Goal: Check status: Check status

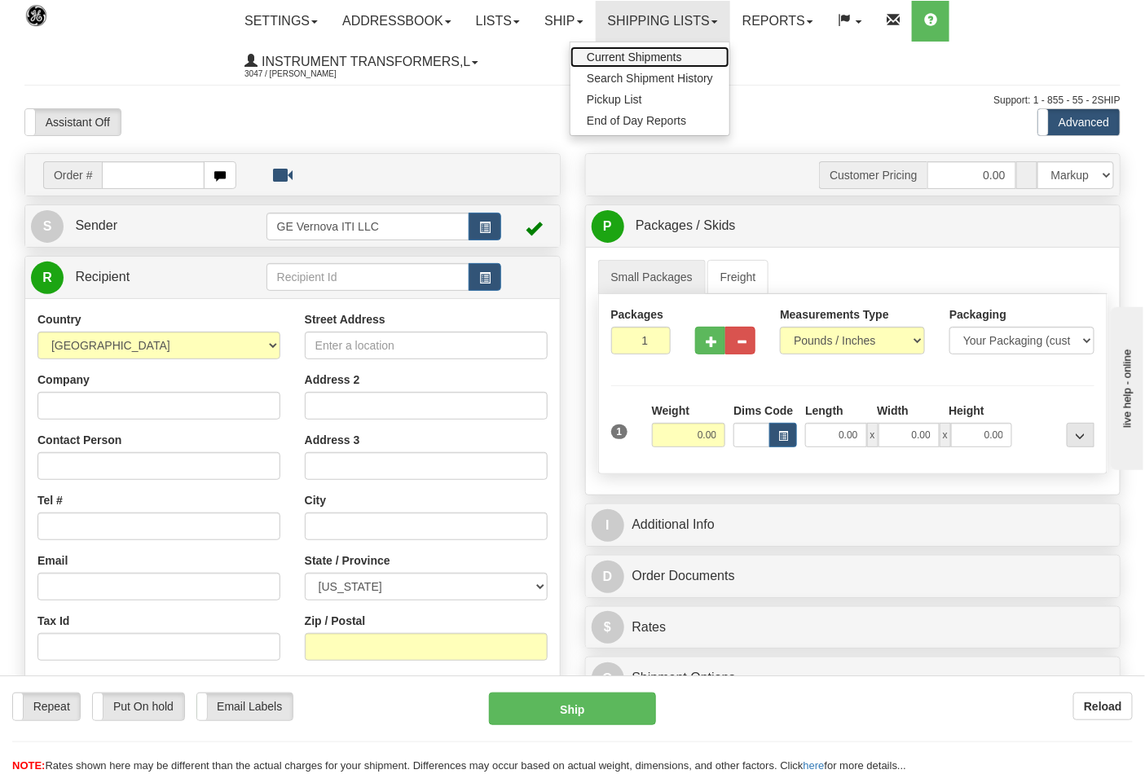
click at [703, 50] on link "Current Shipments" at bounding box center [650, 56] width 159 height 21
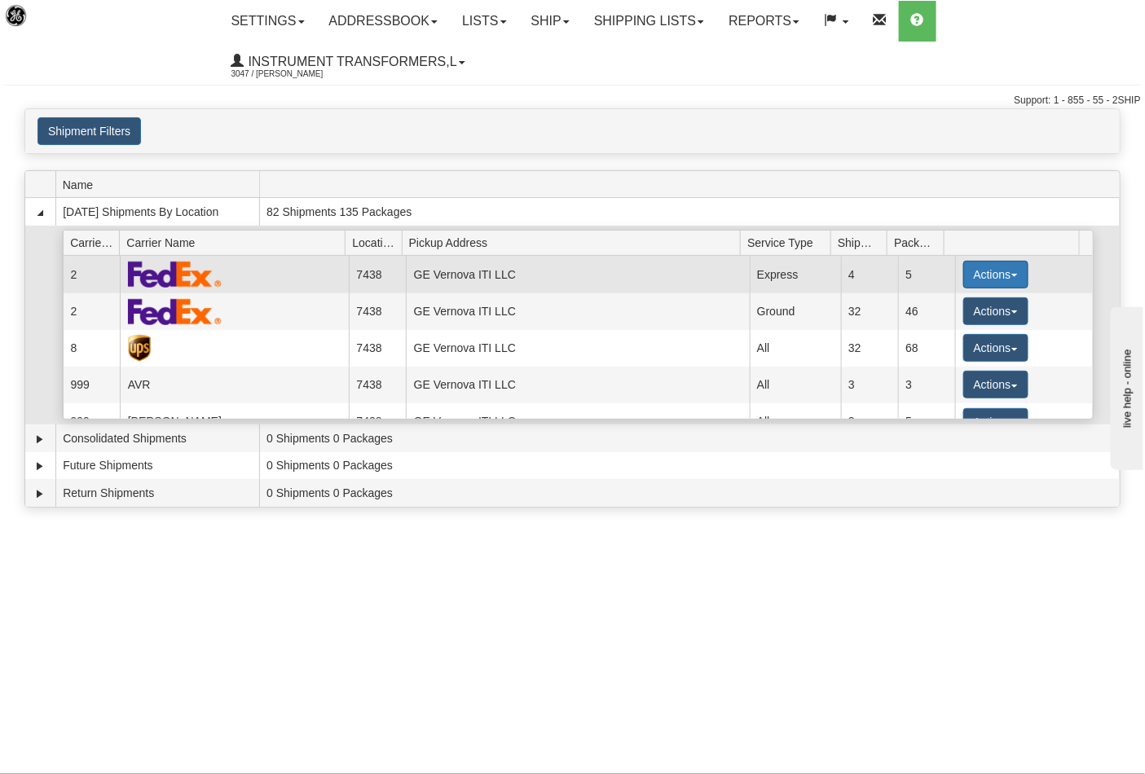
click at [1008, 280] on button "Actions" at bounding box center [995, 275] width 65 height 28
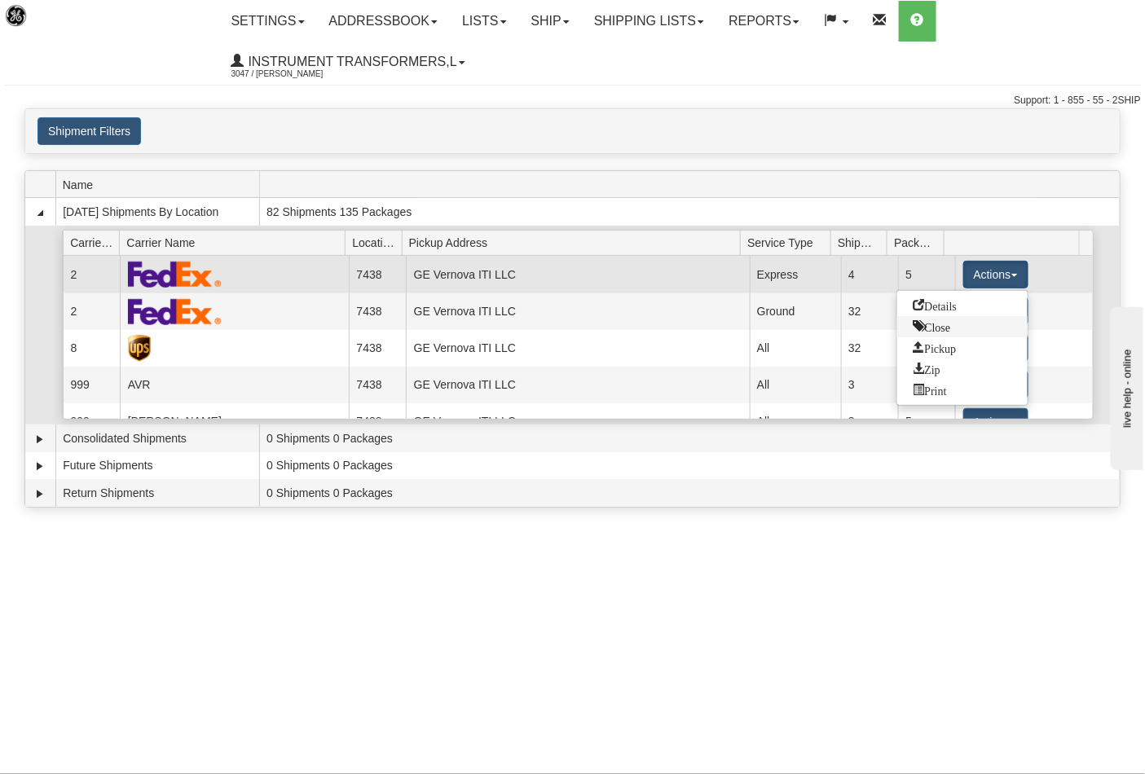
click at [933, 322] on span "Close" at bounding box center [932, 325] width 37 height 11
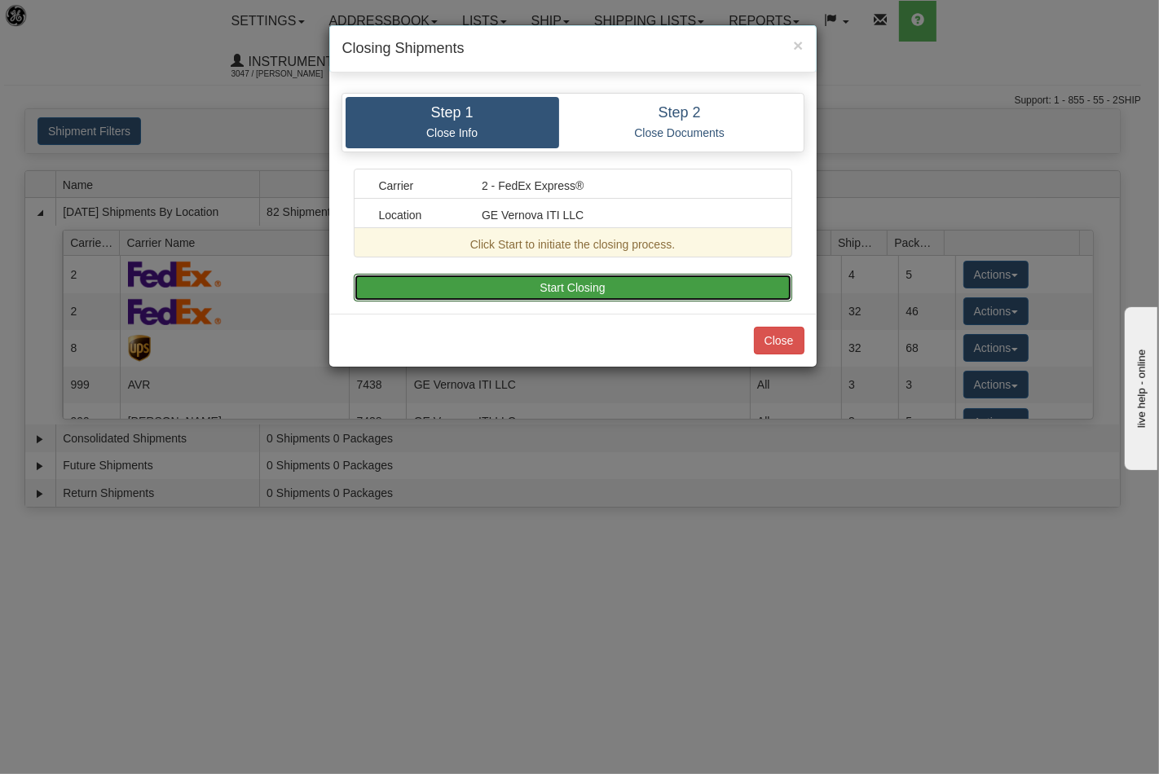
click at [596, 295] on button "Start Closing" at bounding box center [573, 288] width 438 height 28
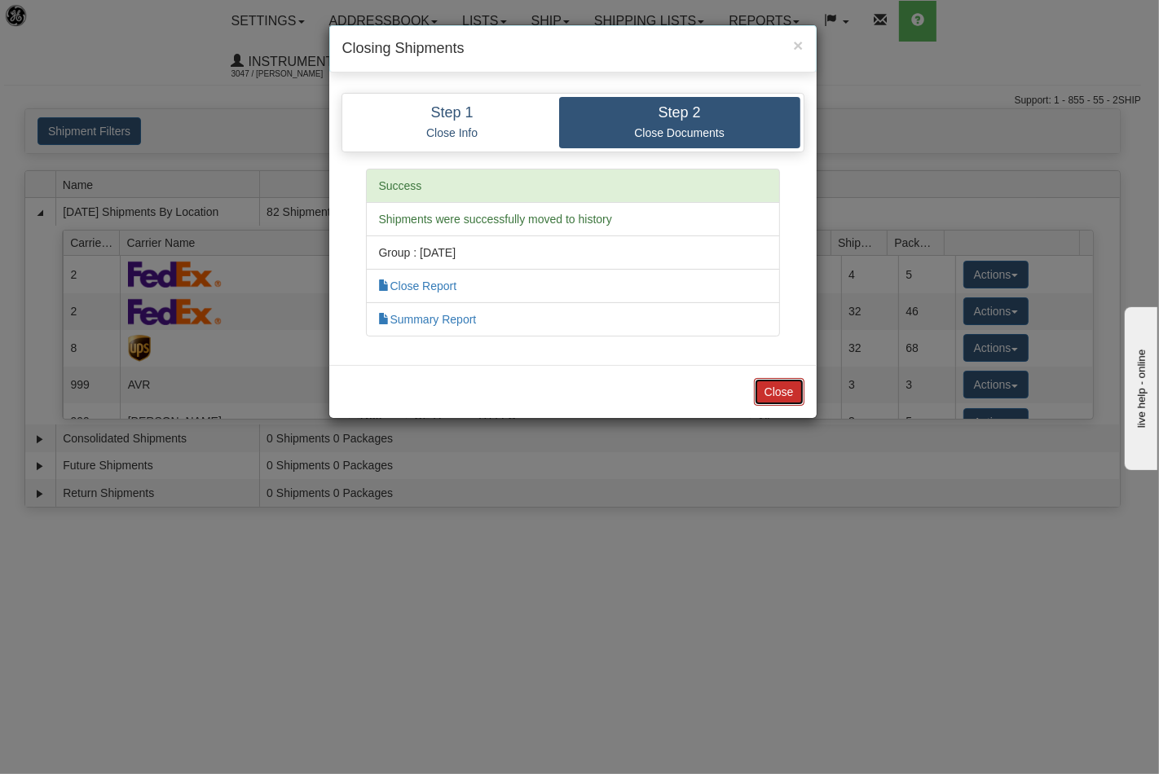
click at [775, 388] on button "Close" at bounding box center [779, 392] width 51 height 28
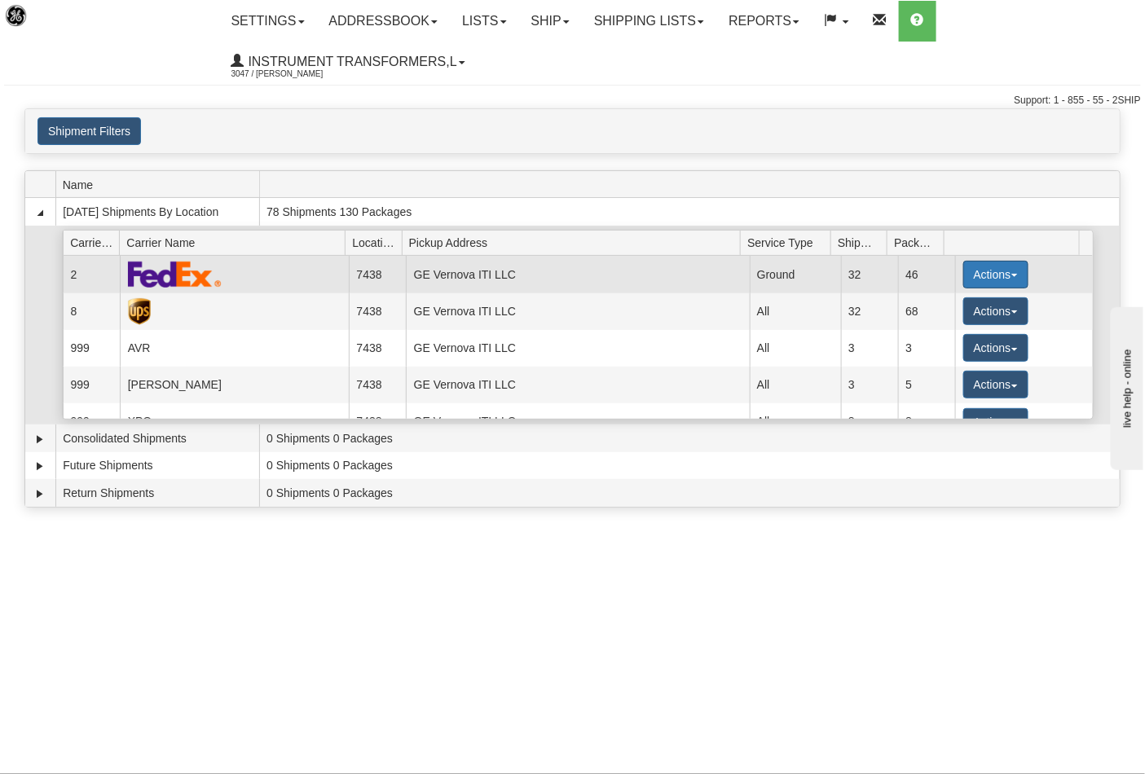
click at [1005, 279] on button "Actions" at bounding box center [995, 275] width 65 height 28
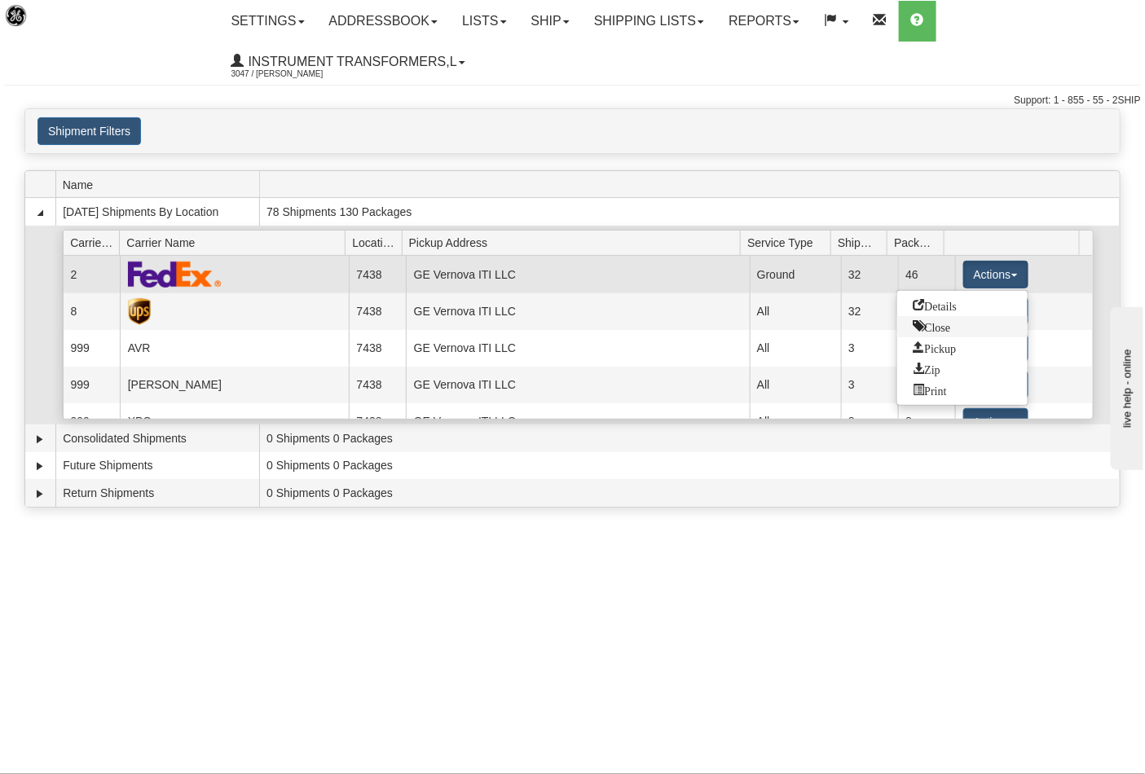
click at [955, 332] on link "Close" at bounding box center [962, 326] width 130 height 21
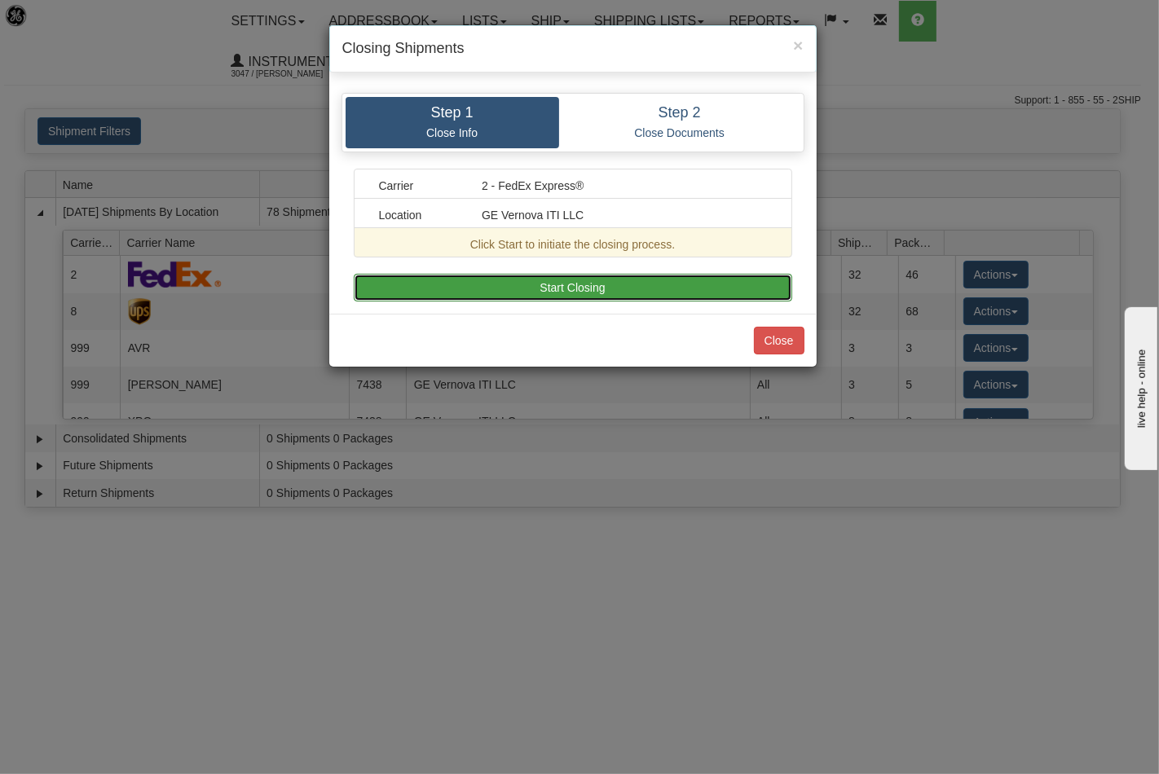
click at [675, 297] on button "Start Closing" at bounding box center [573, 288] width 438 height 28
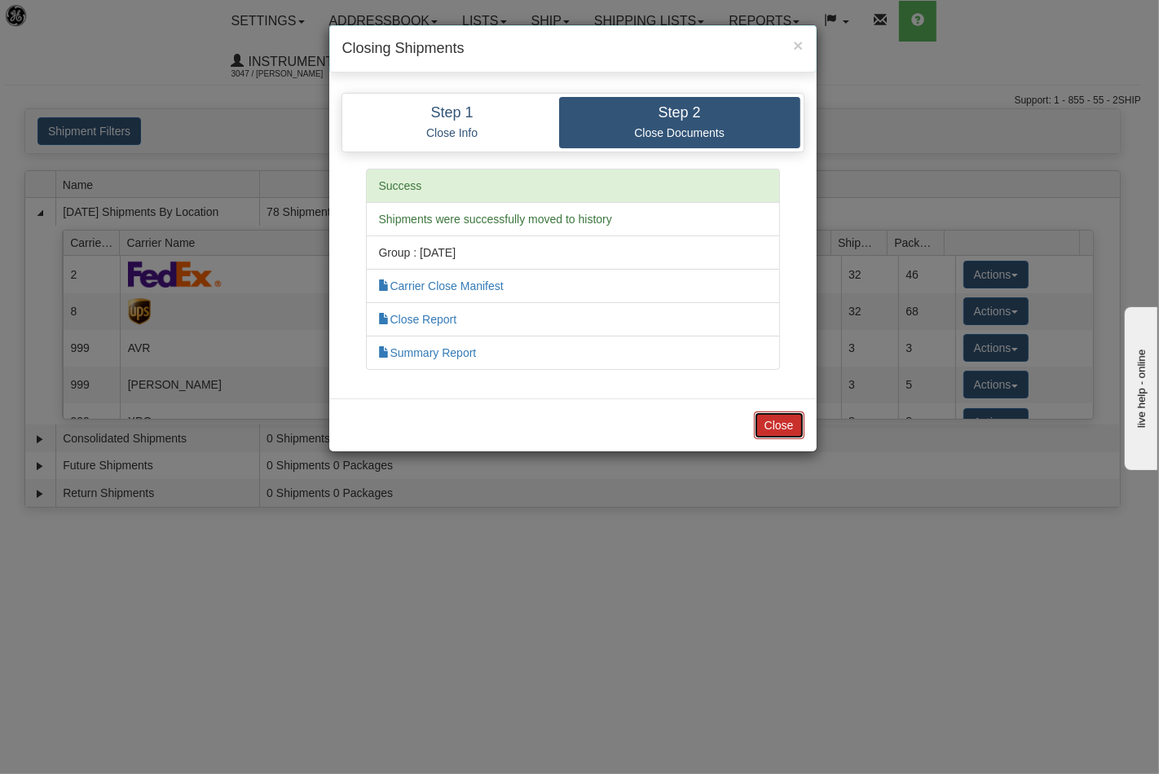
click at [774, 430] on button "Close" at bounding box center [779, 426] width 51 height 28
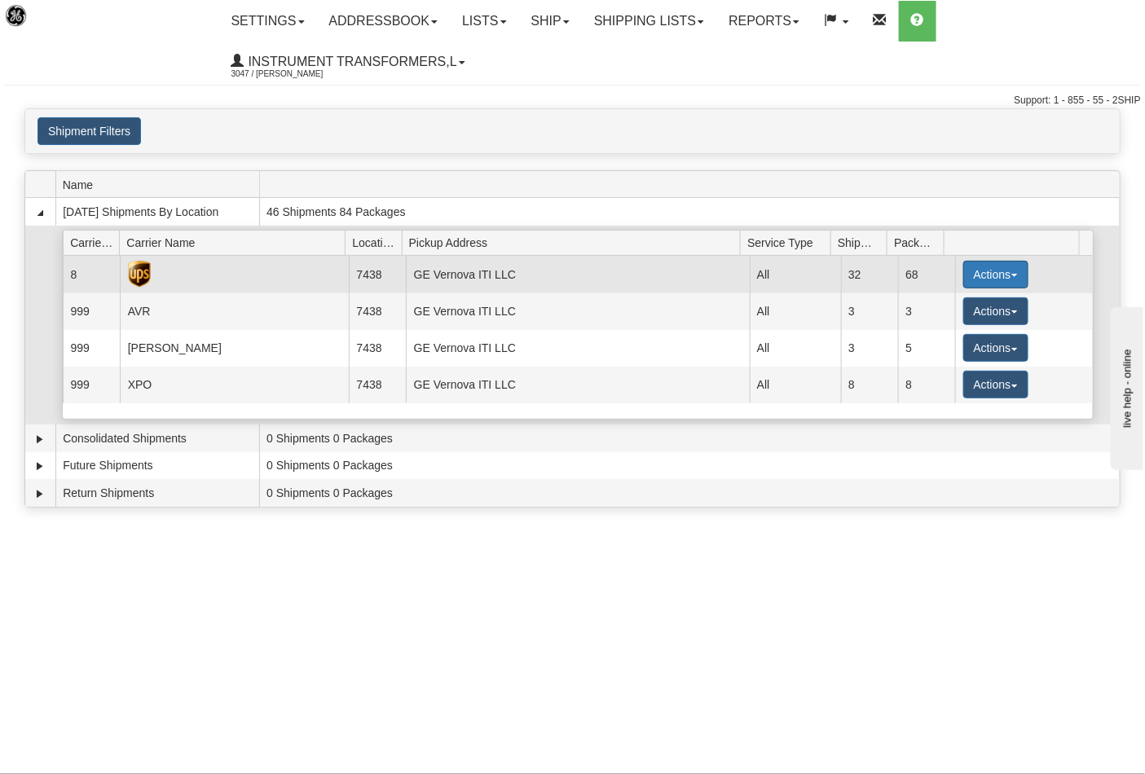
click at [1012, 280] on button "Actions" at bounding box center [995, 275] width 65 height 28
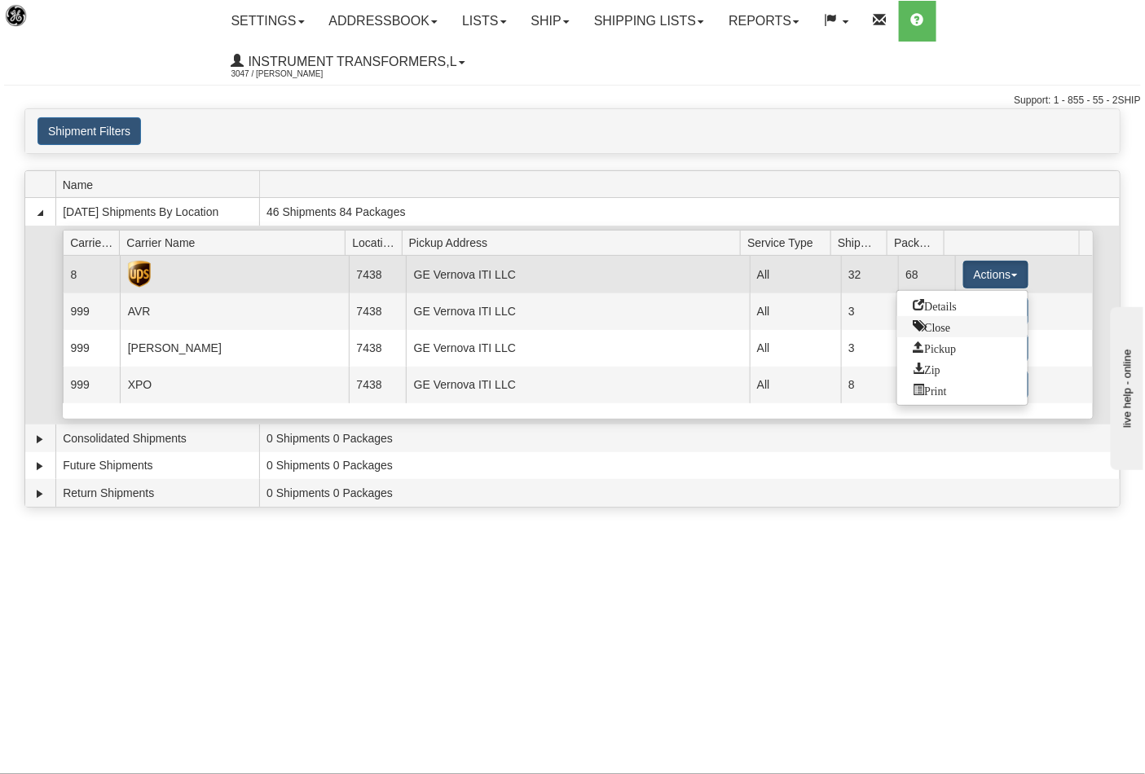
click at [945, 328] on span "Close" at bounding box center [932, 325] width 37 height 11
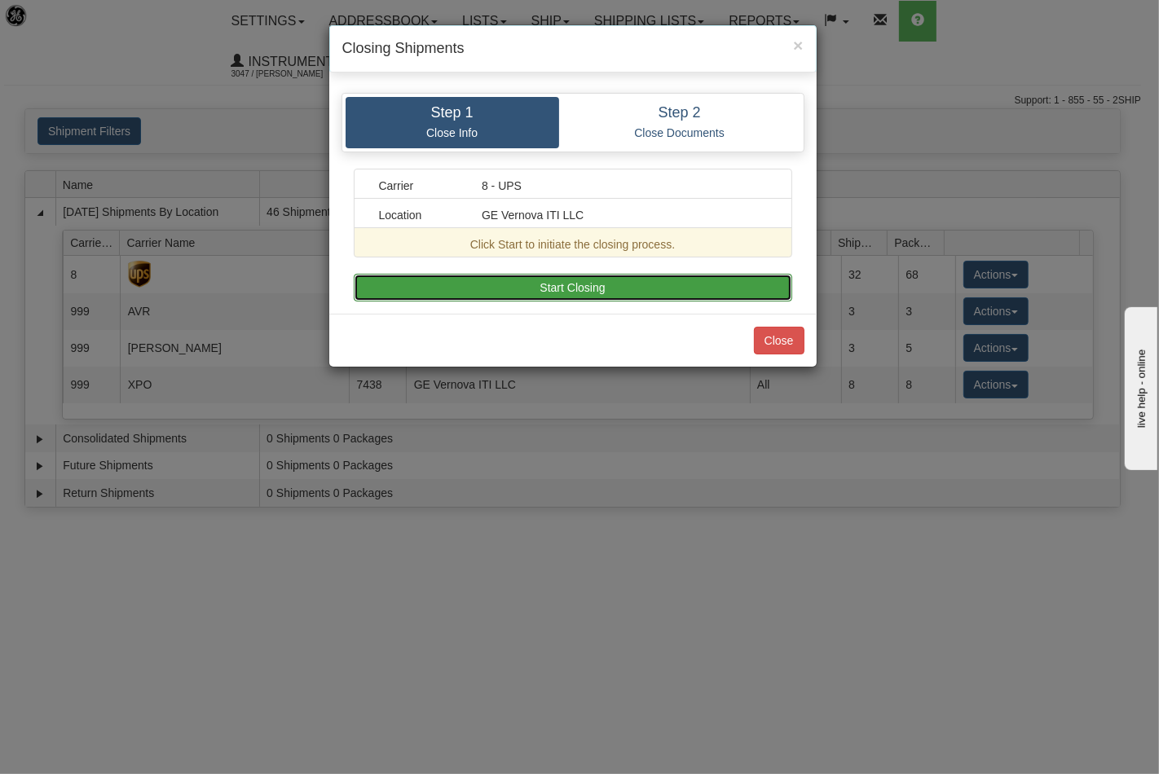
click at [662, 289] on button "Start Closing" at bounding box center [573, 288] width 438 height 28
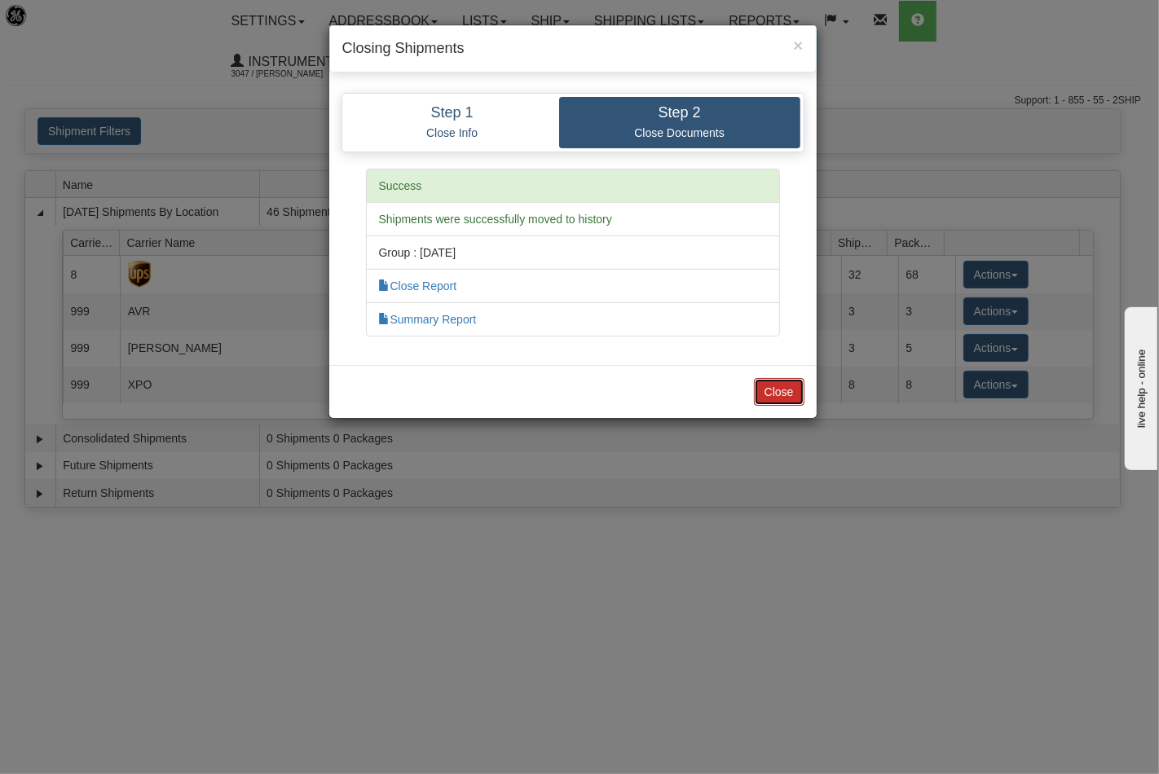
click at [784, 386] on button "Close" at bounding box center [779, 392] width 51 height 28
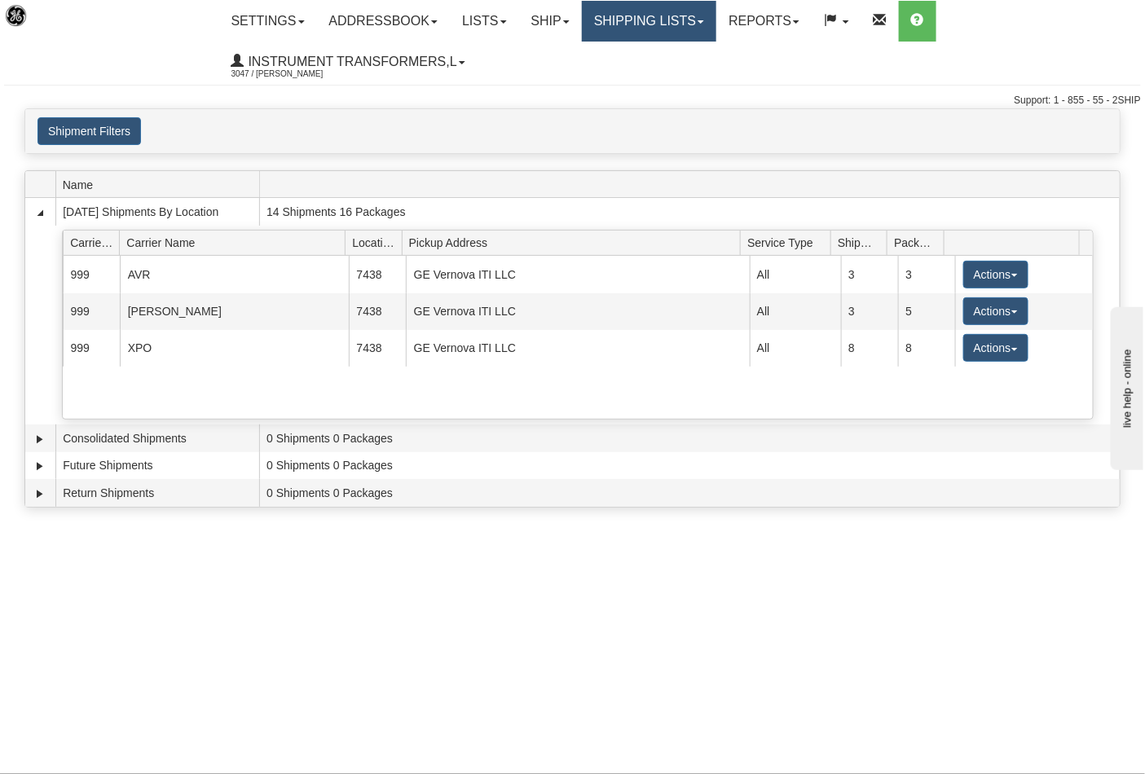
click at [716, 25] on link "Shipping lists" at bounding box center [649, 21] width 134 height 41
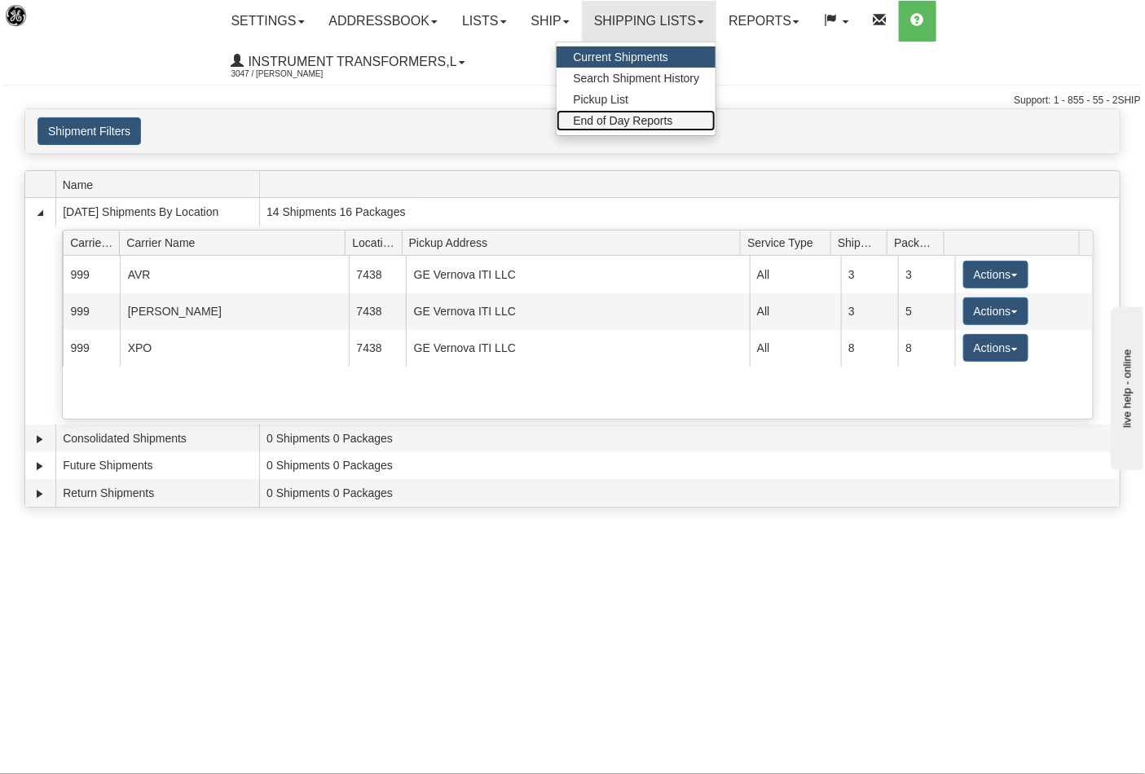
click at [670, 126] on link "End of Day Reports" at bounding box center [636, 120] width 159 height 21
